Goal: Task Accomplishment & Management: Use online tool/utility

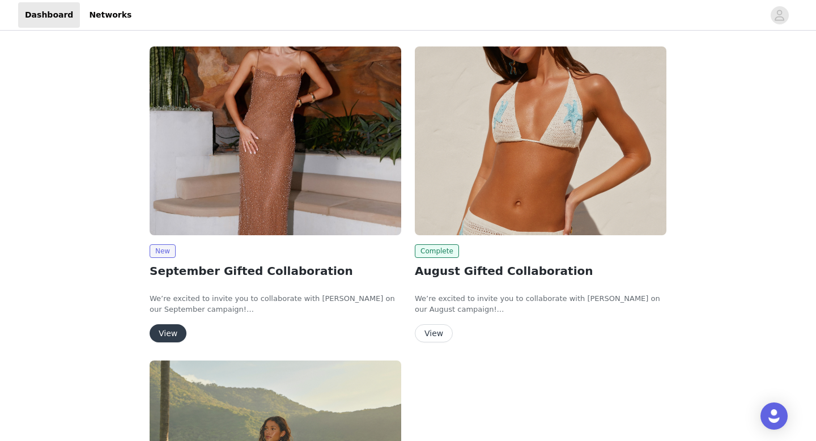
click at [169, 332] on button "View" at bounding box center [168, 333] width 37 height 18
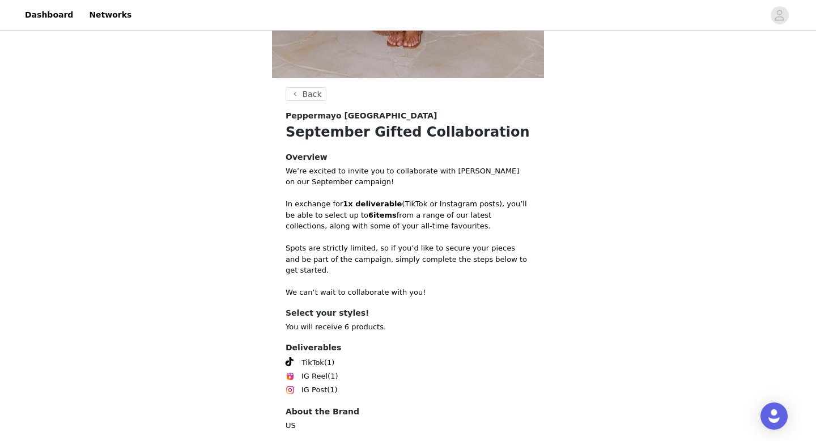
scroll to position [418, 0]
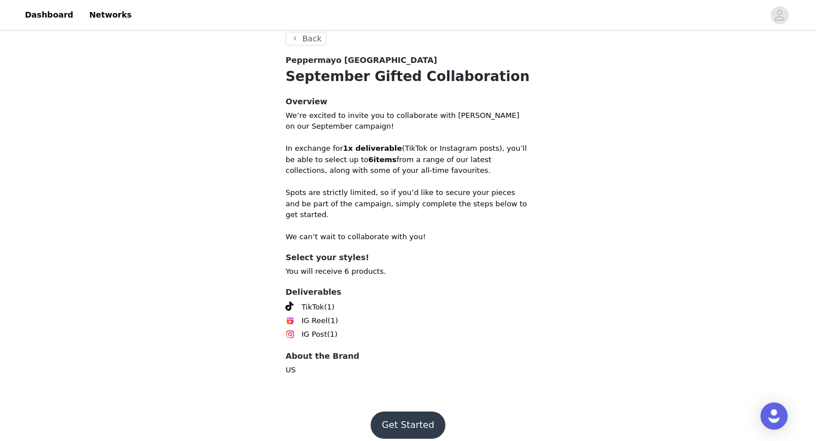
click at [416, 414] on button "Get Started" at bounding box center [408, 424] width 75 height 27
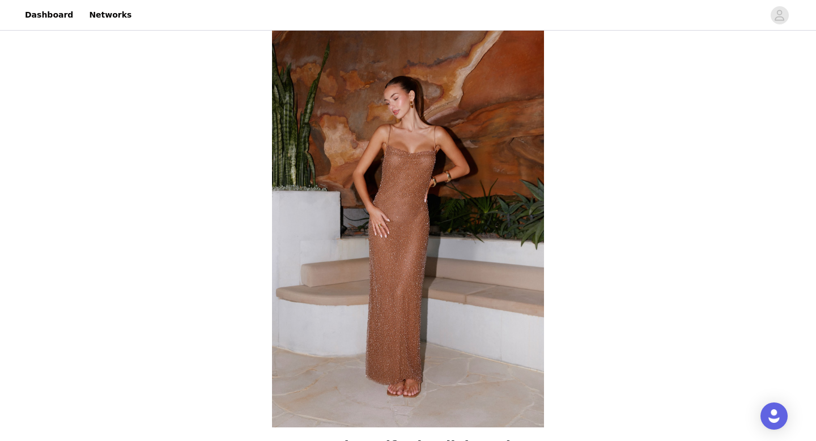
scroll to position [418, 0]
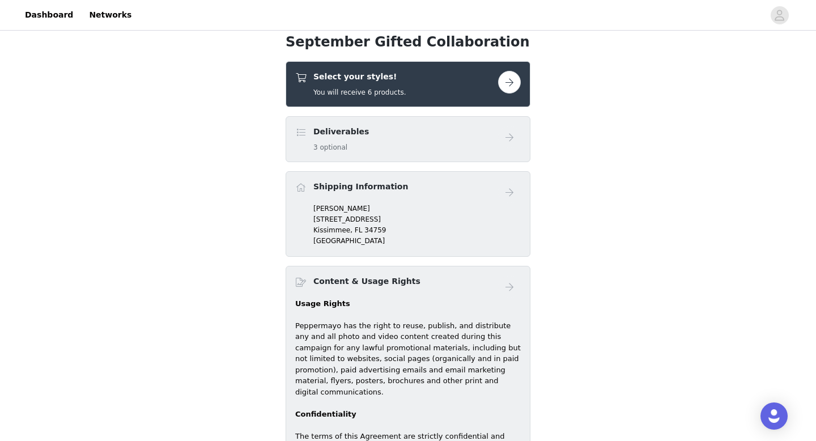
click at [514, 86] on button "button" at bounding box center [509, 82] width 23 height 23
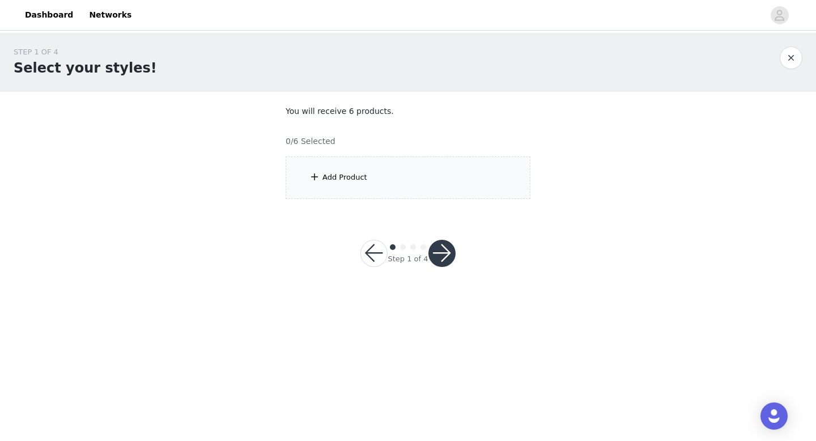
click at [401, 164] on div "Add Product" at bounding box center [408, 177] width 245 height 43
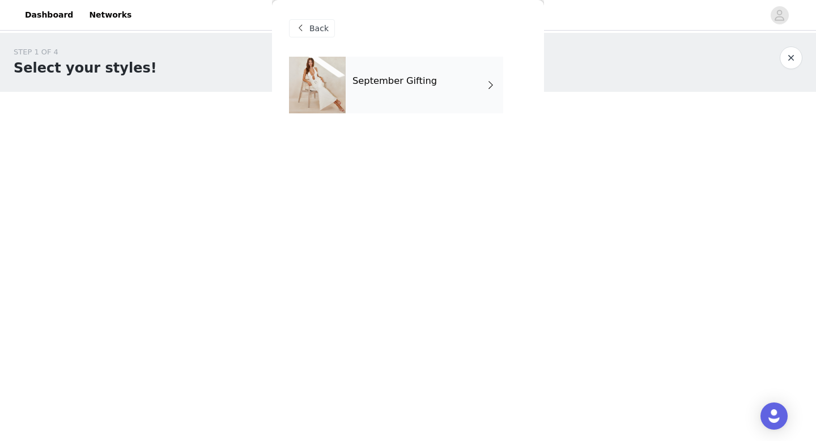
click at [409, 99] on div "September Gifting" at bounding box center [425, 85] width 158 height 57
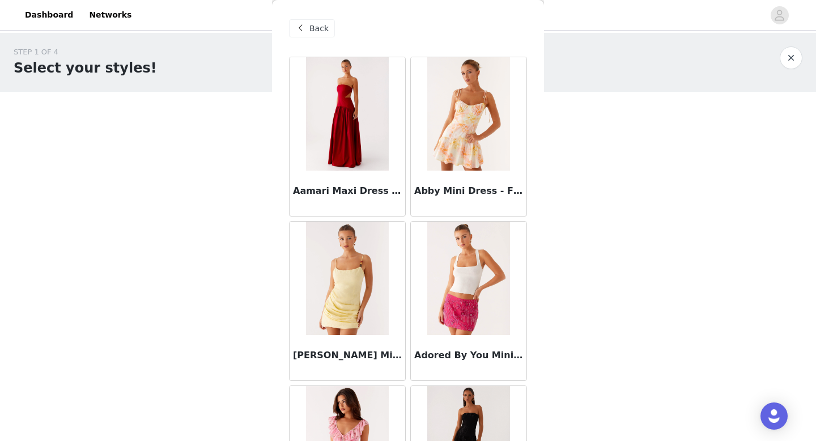
scroll to position [1293, 0]
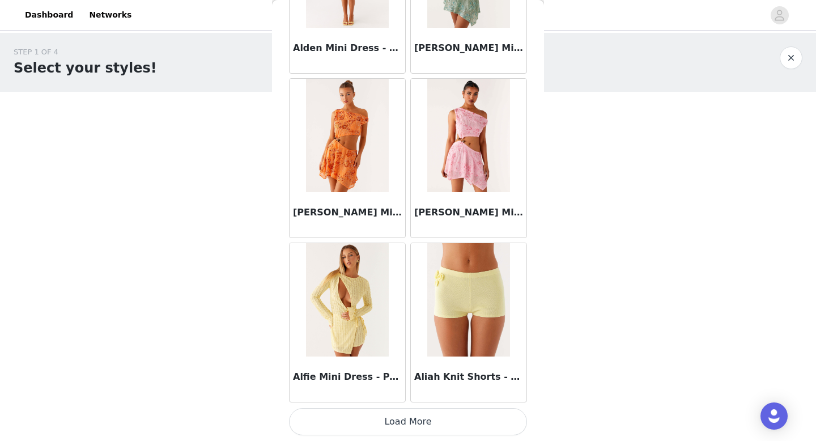
click at [373, 420] on button "Load More" at bounding box center [408, 421] width 238 height 27
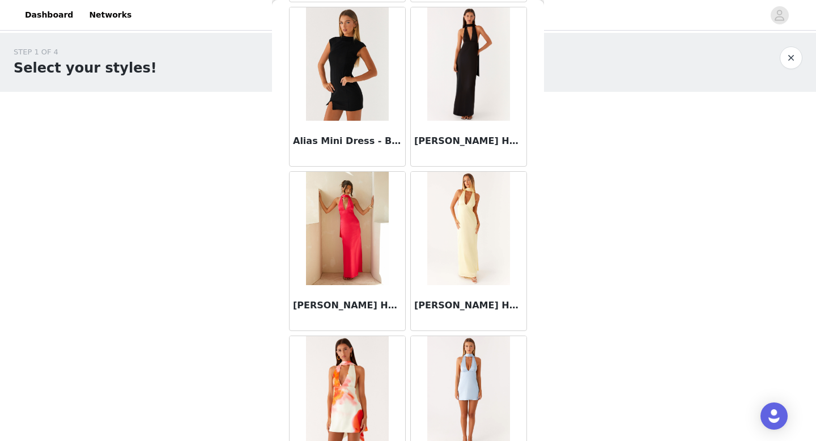
scroll to position [2143, 0]
